Goal: Transaction & Acquisition: Book appointment/travel/reservation

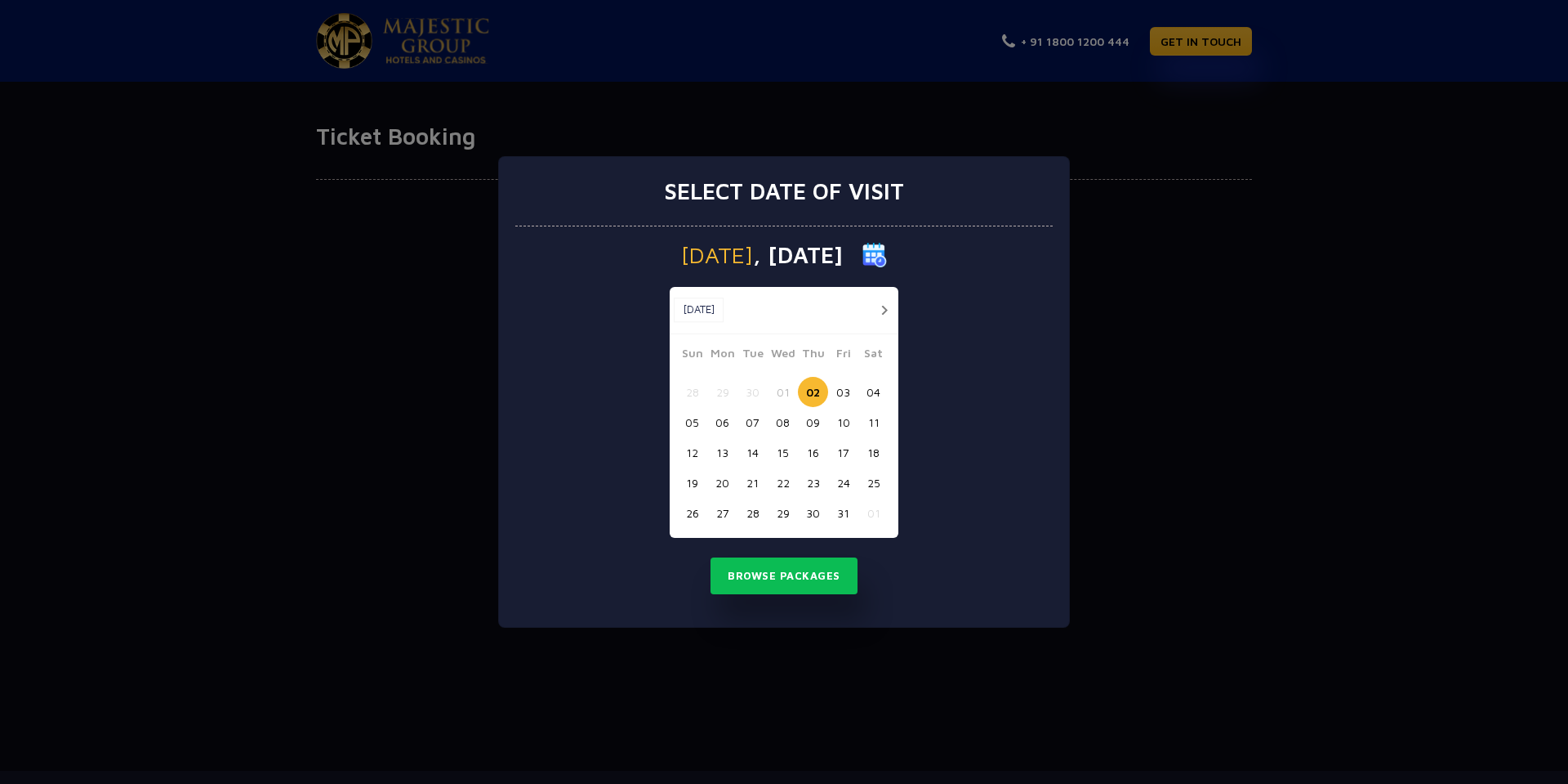
click at [752, 421] on button "07" at bounding box center [752, 422] width 30 height 30
click at [790, 577] on button "Browse Packages" at bounding box center [784, 577] width 147 height 38
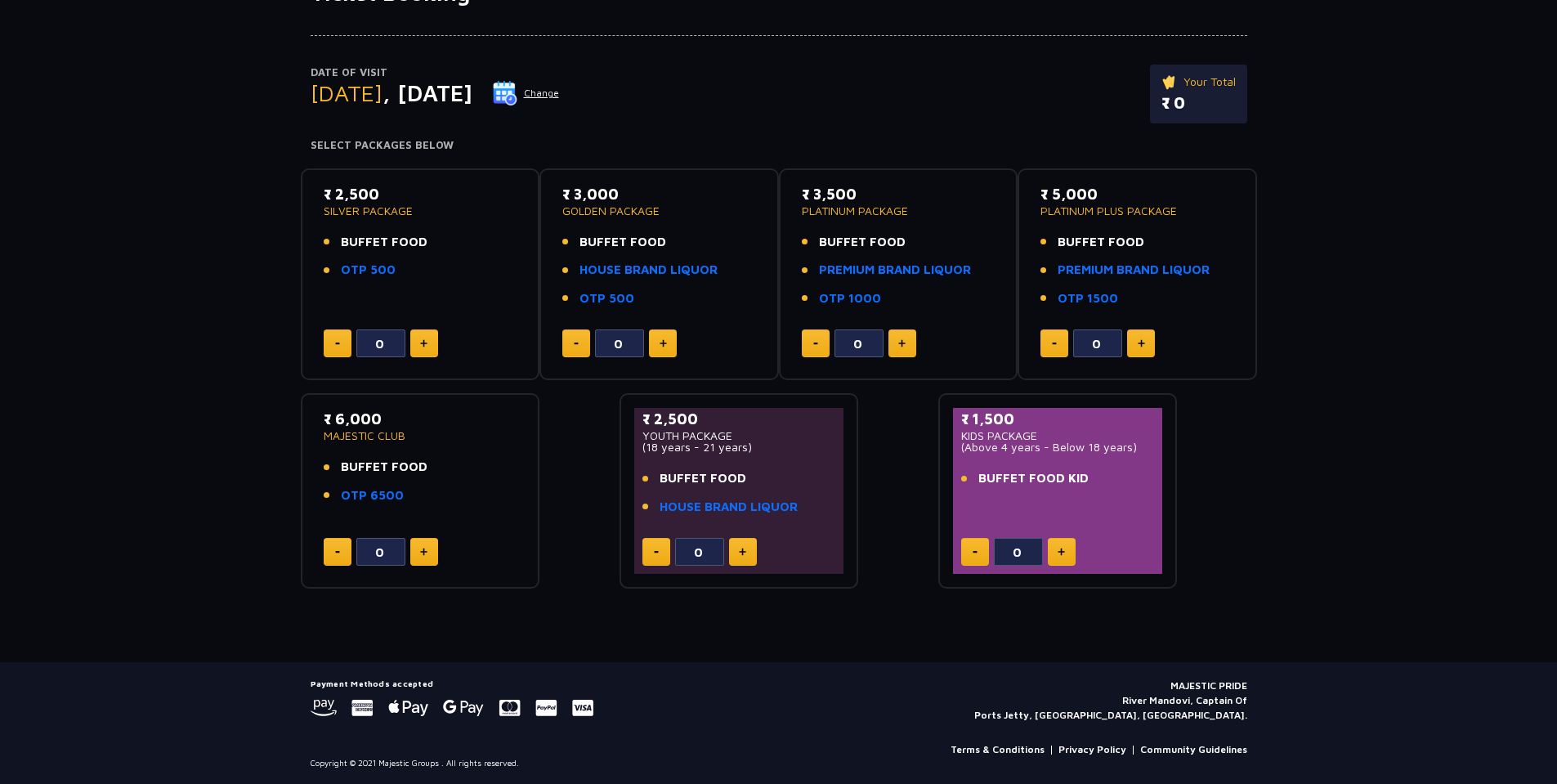
scroll to position [146, 0]
drag, startPoint x: 968, startPoint y: 434, endPoint x: 1034, endPoint y: 434, distance: 66.0
click at [1034, 434] on p "KIDS PACKAGE" at bounding box center [1057, 434] width 193 height 12
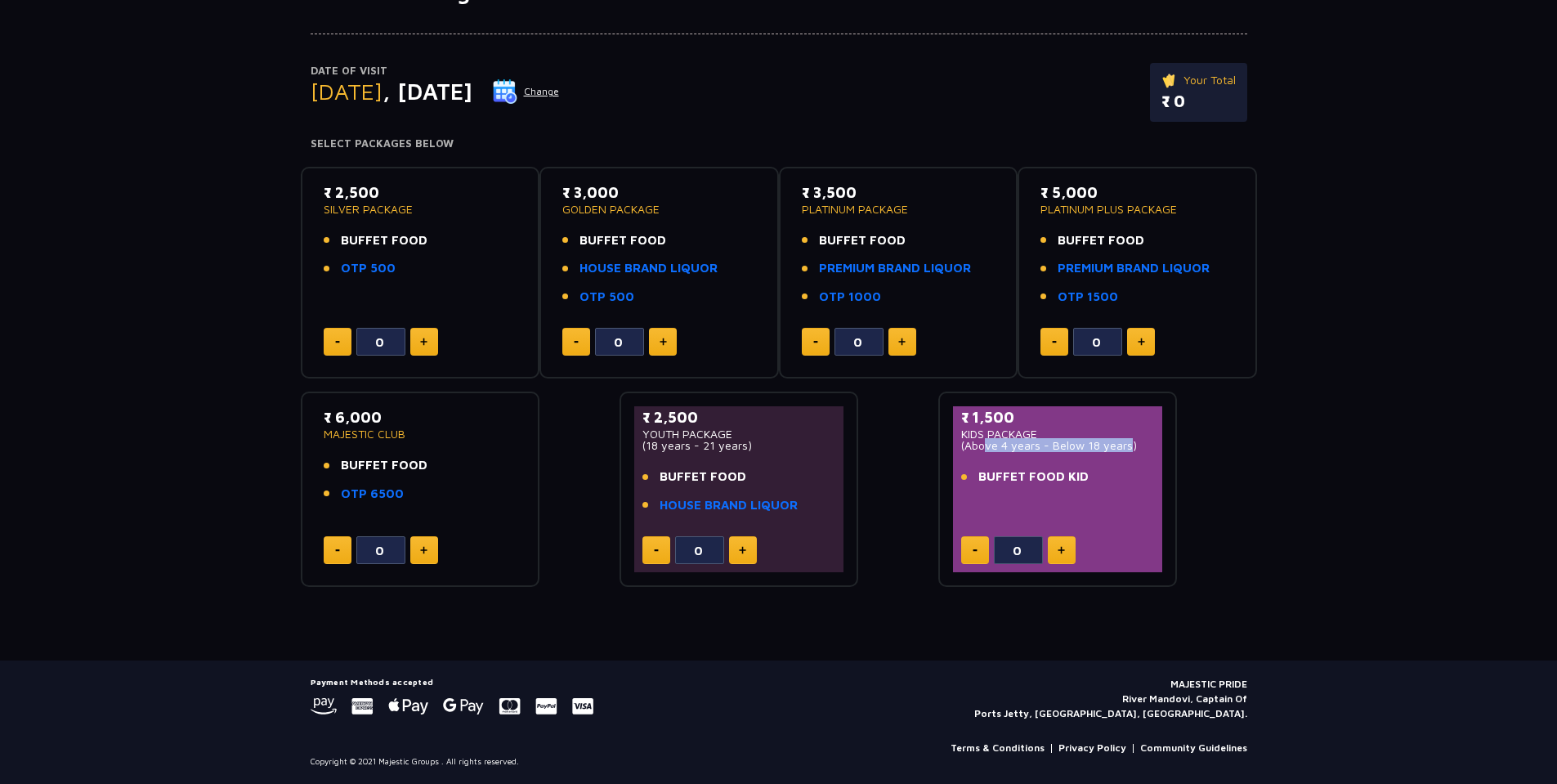
drag, startPoint x: 978, startPoint y: 443, endPoint x: 1123, endPoint y: 444, distance: 145.0
click at [1123, 444] on p "(Above 4 years - Below 18 years)" at bounding box center [1057, 445] width 193 height 12
click at [1404, 517] on div "Date of Visit [DATE] Change Your Total ₹ 0 Select Packages Below ₹ 2,500 SILVER…" at bounding box center [778, 296] width 1557 height 582
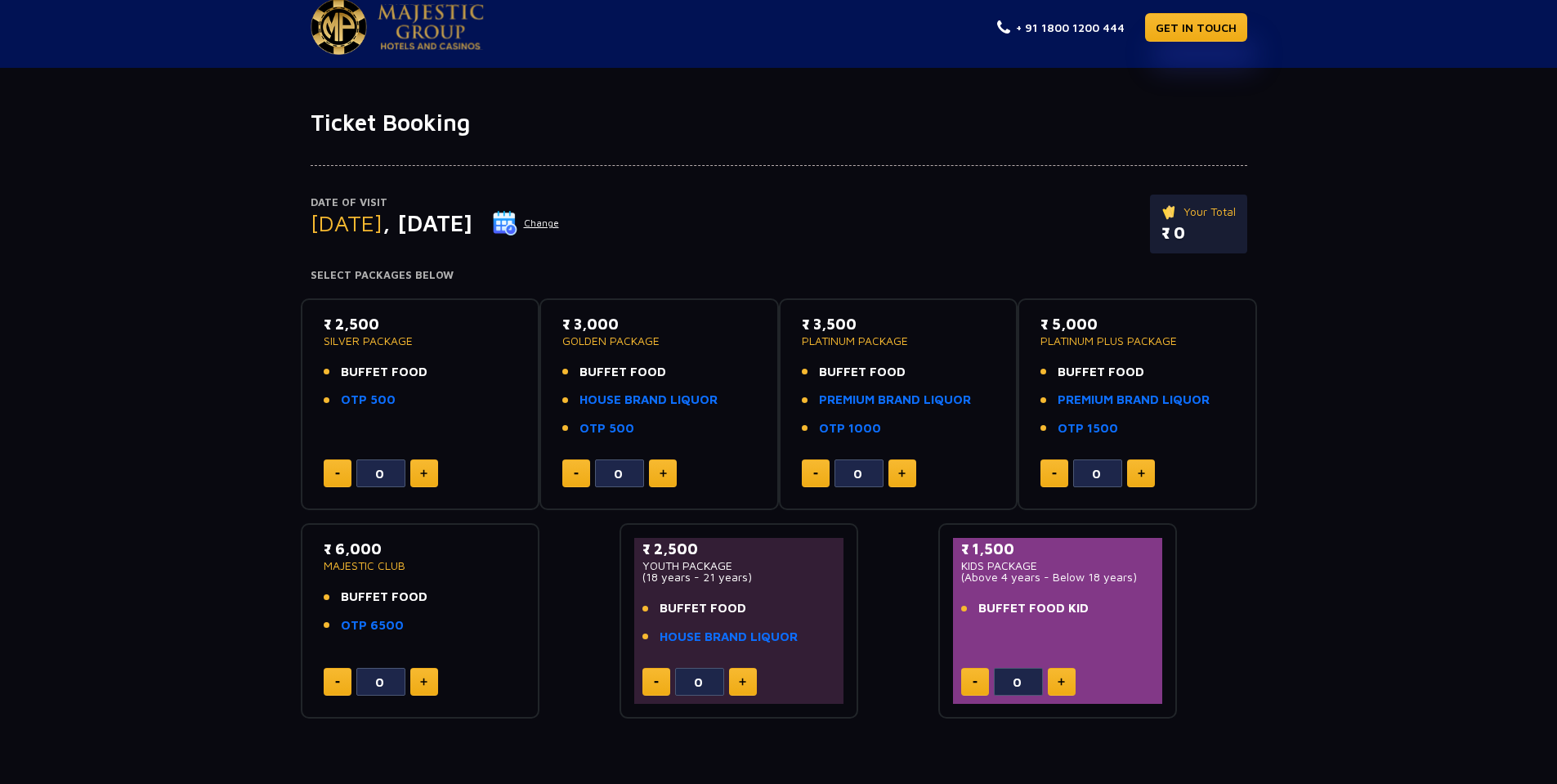
scroll to position [0, 0]
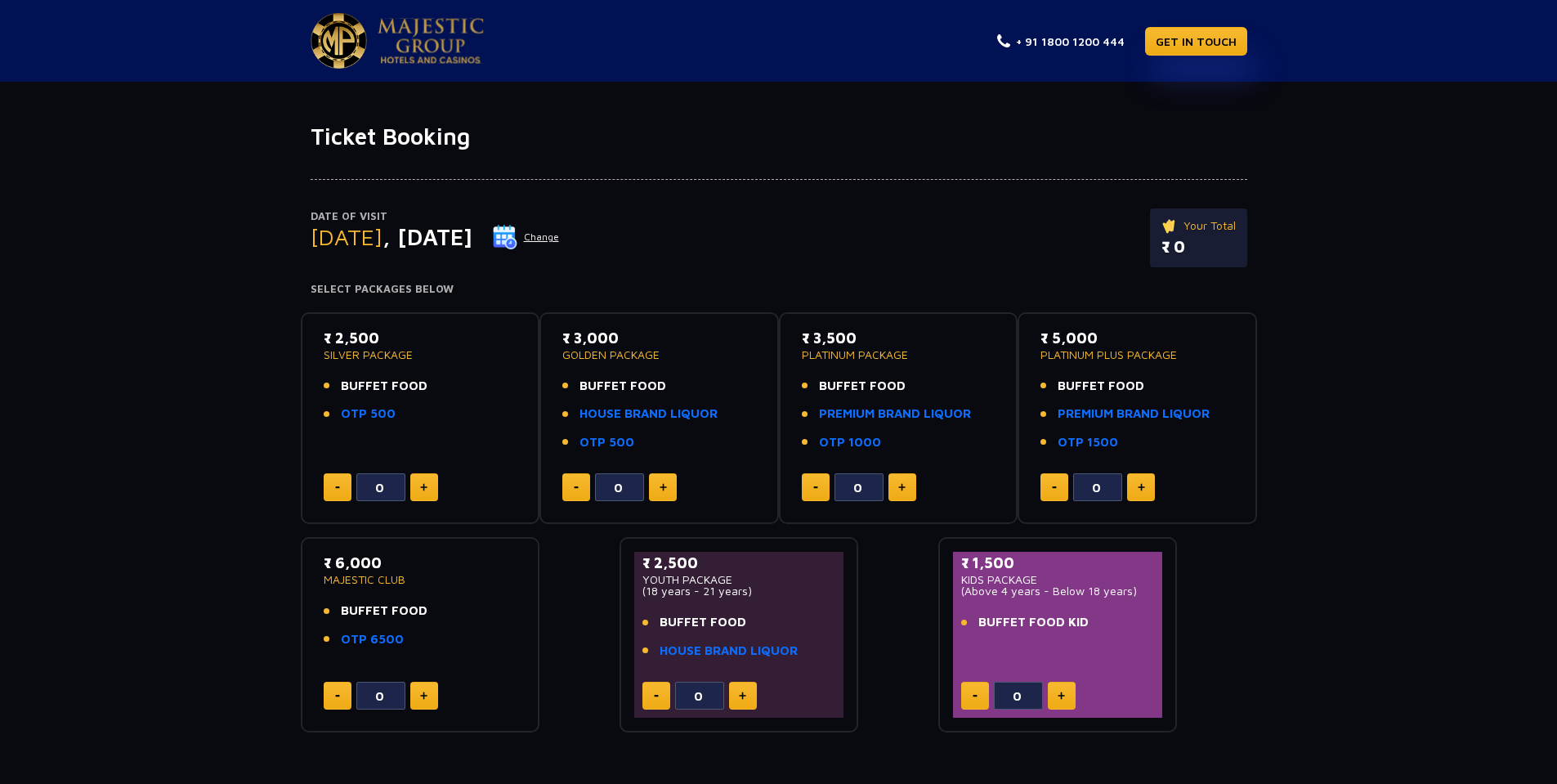
click at [356, 334] on p "₹ 2,500" at bounding box center [420, 337] width 193 height 22
click at [149, 352] on div "Date of Visit [DATE] Change Your Total ₹ 0 Select Packages Below ₹ 2,500 SILVER…" at bounding box center [778, 442] width 1557 height 582
click at [518, 244] on img at bounding box center [505, 237] width 25 height 25
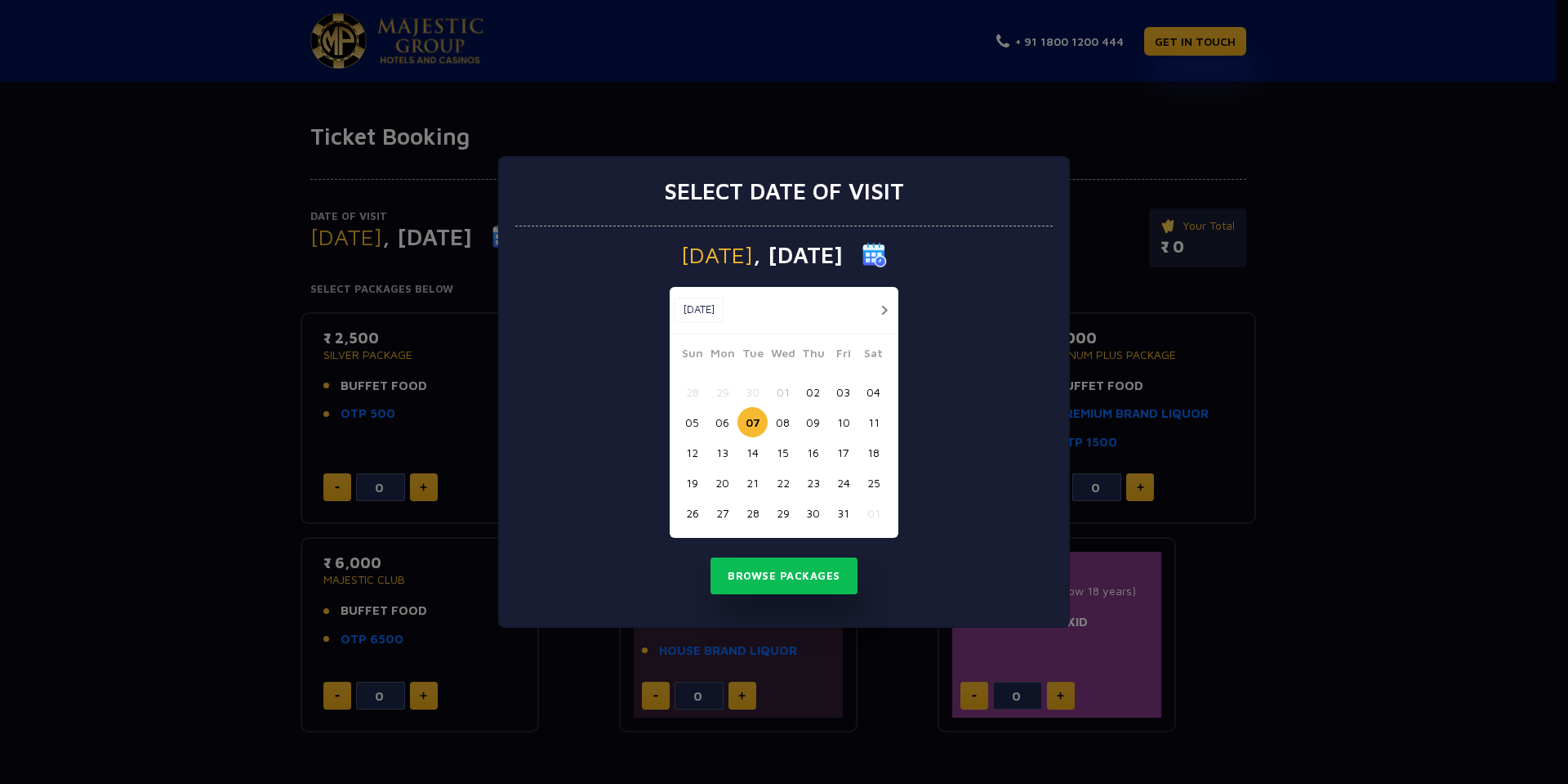
click at [788, 420] on button "08" at bounding box center [783, 422] width 30 height 30
click at [779, 581] on button "Browse Packages" at bounding box center [784, 577] width 147 height 38
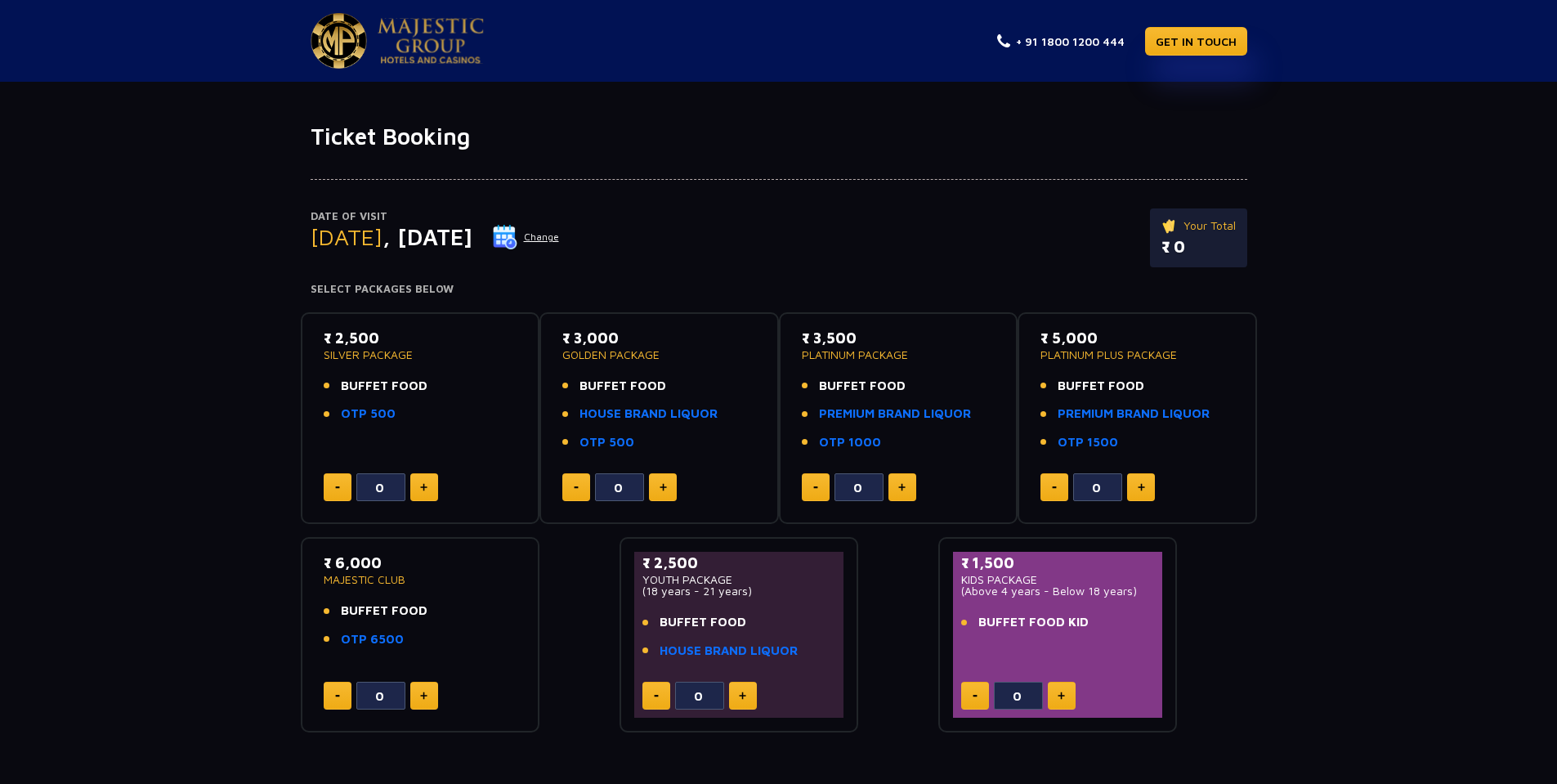
click at [90, 508] on div "Date of Visit [DATE] Change Your Total ₹ 0 Select Packages Below ₹ 2,500 SILVER…" at bounding box center [778, 442] width 1557 height 582
click at [358, 334] on p "₹ 2,500" at bounding box center [420, 337] width 193 height 22
click at [138, 399] on div "Date of Visit [DATE] Change Your Total ₹ 0 Select Packages Below ₹ 2,500 SILVER…" at bounding box center [778, 442] width 1557 height 582
click at [341, 336] on p "₹ 2,500" at bounding box center [420, 337] width 193 height 22
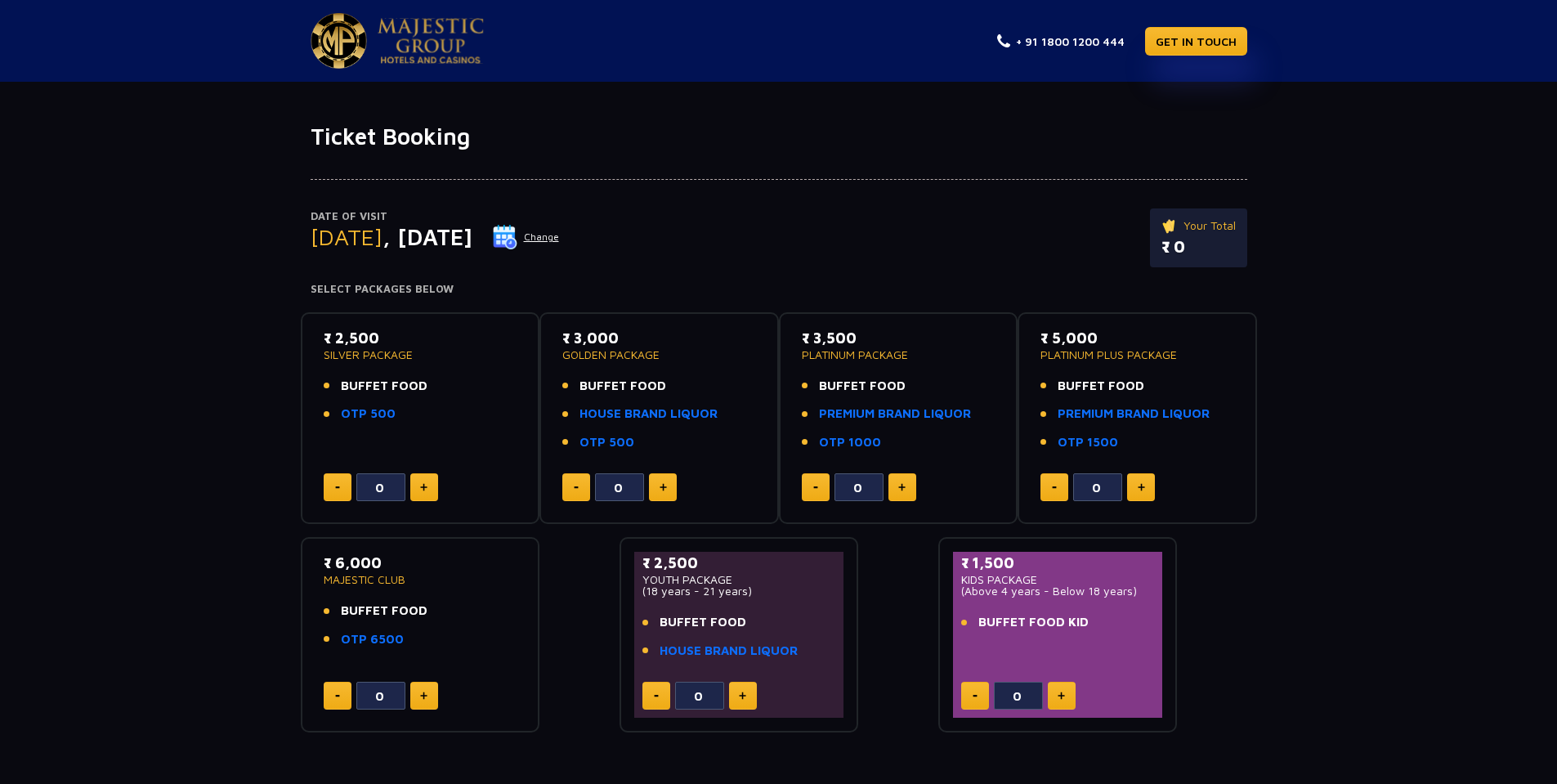
click at [341, 336] on p "₹ 2,500" at bounding box center [420, 337] width 193 height 22
click at [147, 391] on div "Date of Visit [DATE] Change Your Total ₹ 0 Select Packages Below ₹ 2,500 SILVER…" at bounding box center [778, 442] width 1557 height 582
drag, startPoint x: 277, startPoint y: 234, endPoint x: 579, endPoint y: 234, distance: 302.0
click at [579, 234] on div "Date of Visit [DATE] Change Your Total ₹ 0 Select Packages Below ₹ 2,500 SILVER…" at bounding box center [778, 442] width 1557 height 582
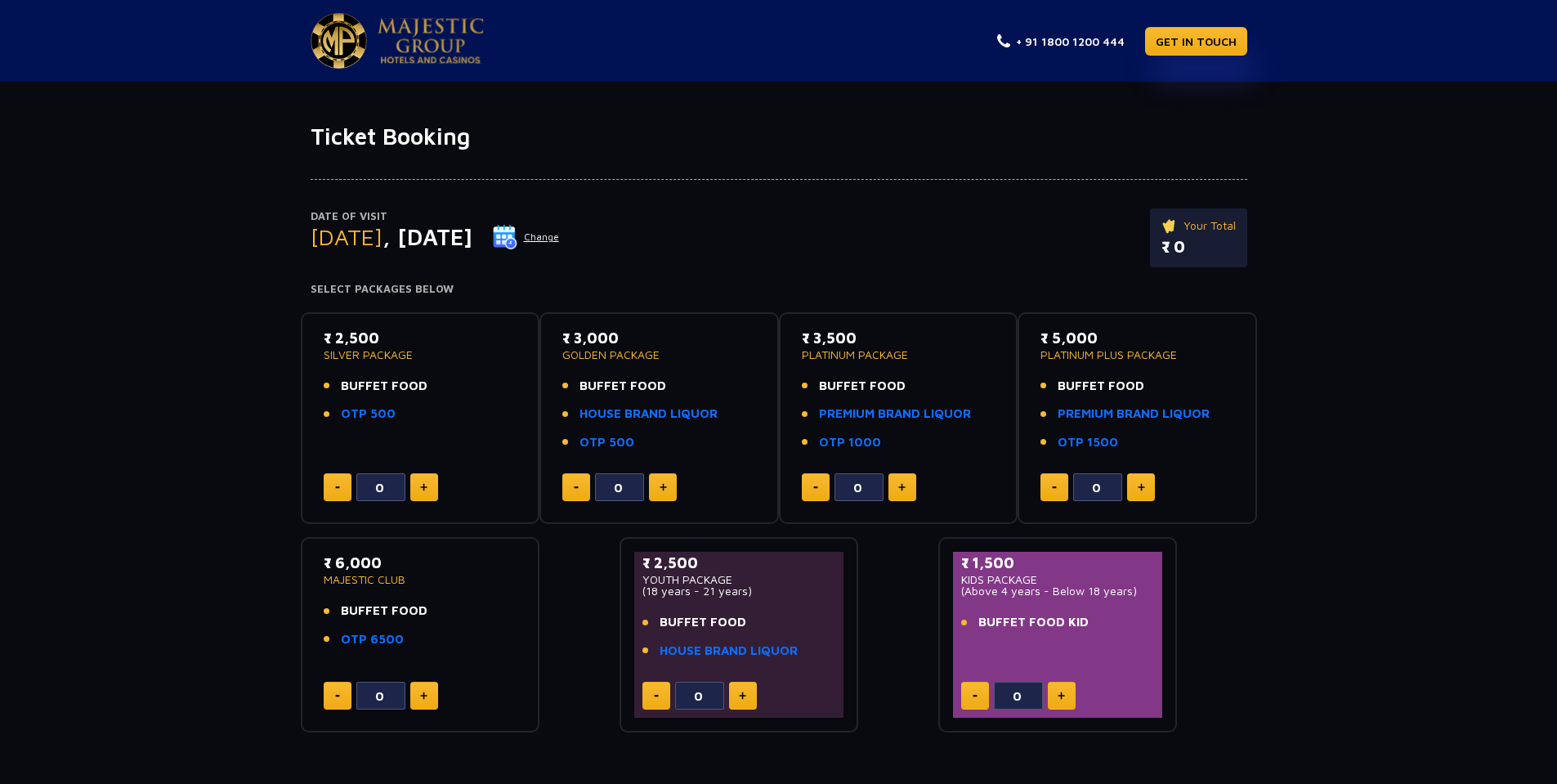
click at [189, 288] on div "Date of Visit [DATE] Change Your Total ₹ 0 Select Packages Below ₹ 2,500 SILVER…" at bounding box center [778, 442] width 1557 height 582
